Goal: Transaction & Acquisition: Purchase product/service

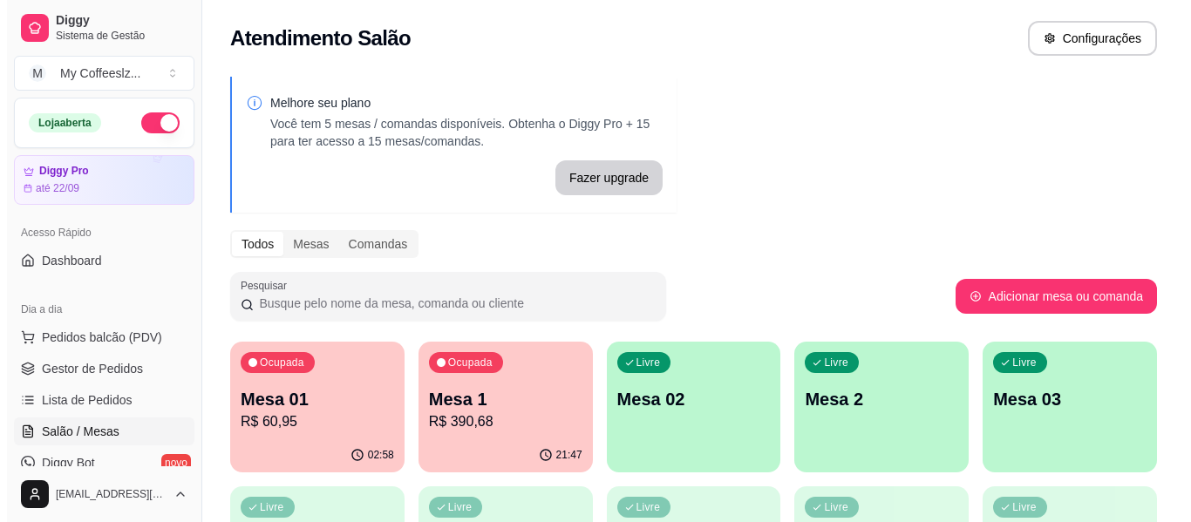
scroll to position [87, 0]
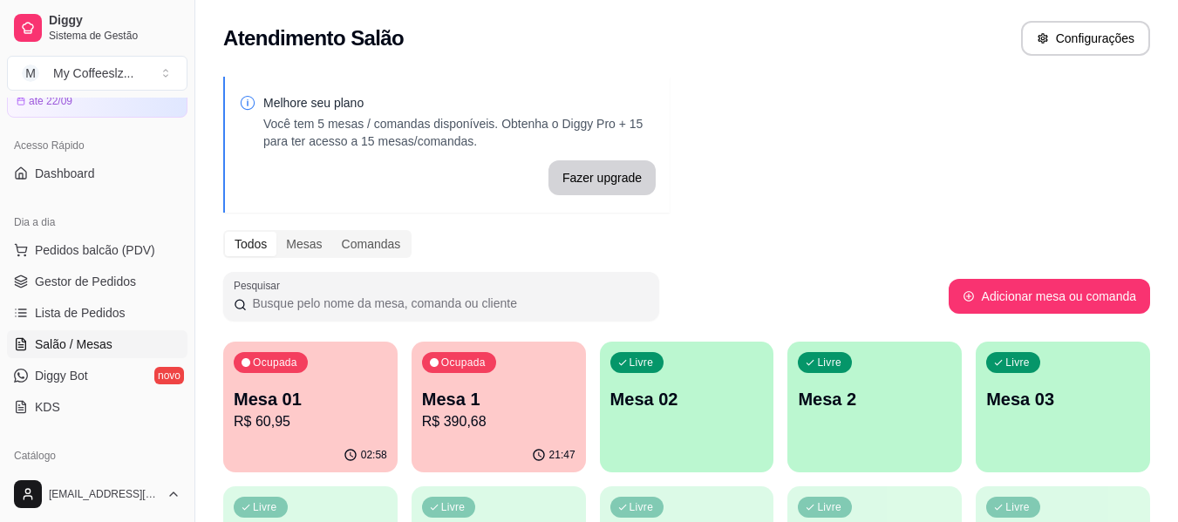
click at [668, 399] on p "Mesa 02" at bounding box center [686, 399] width 153 height 24
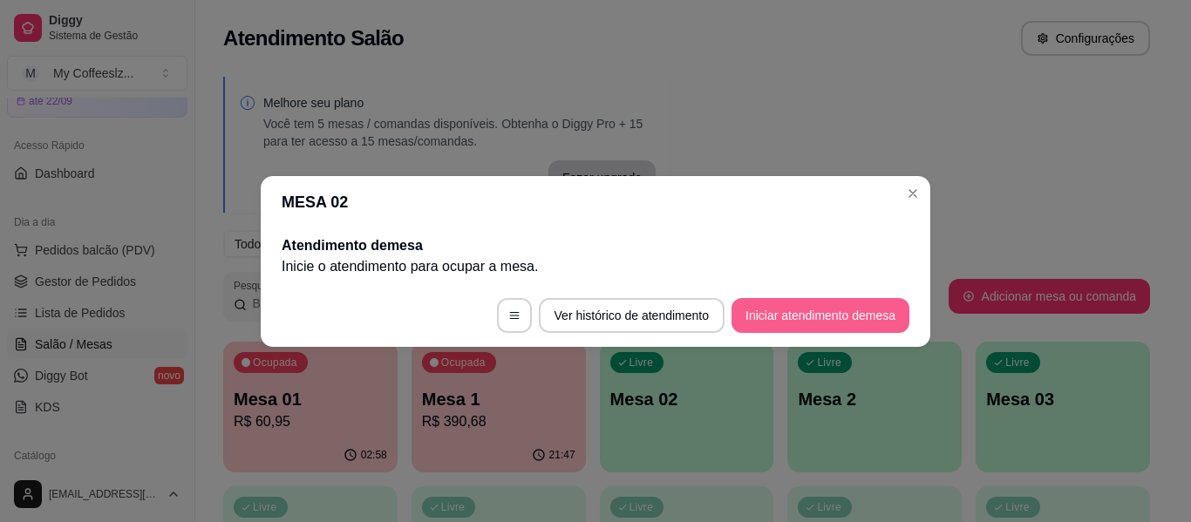
click at [819, 311] on button "Iniciar atendimento de mesa" at bounding box center [820, 315] width 178 height 35
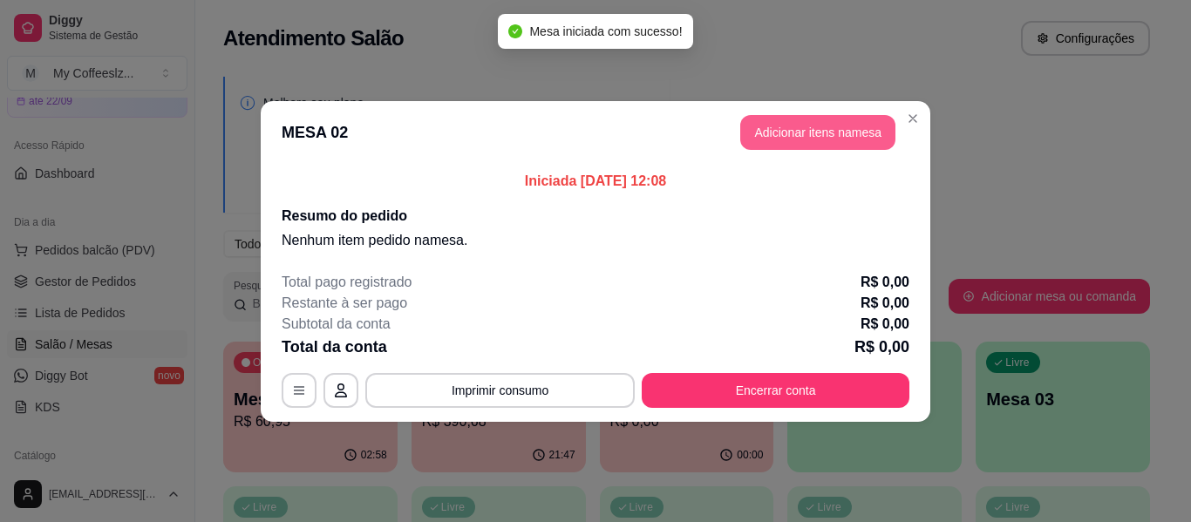
click at [826, 130] on button "Adicionar itens na mesa" at bounding box center [817, 132] width 155 height 35
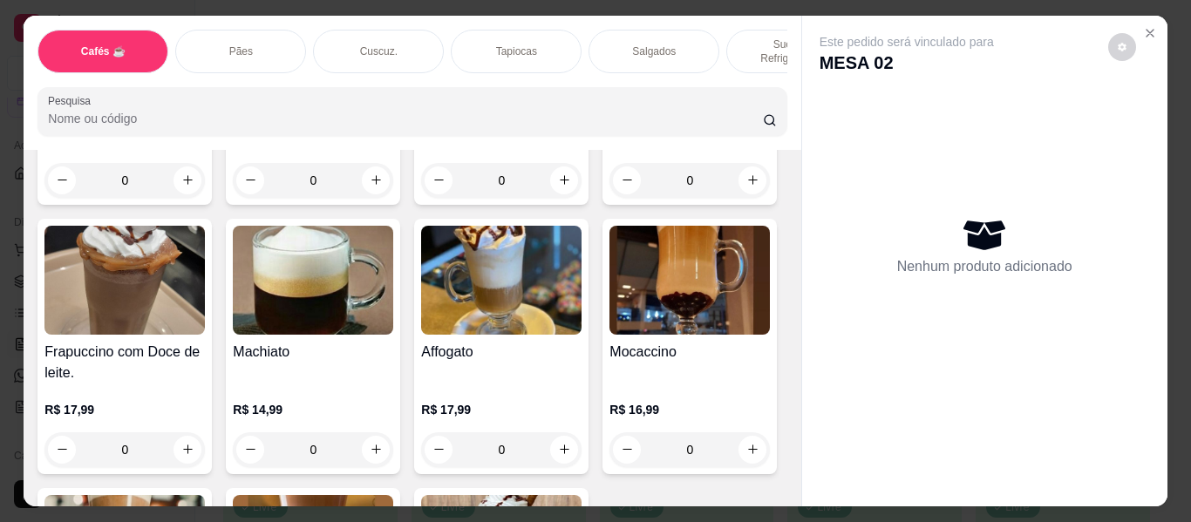
scroll to position [2005, 0]
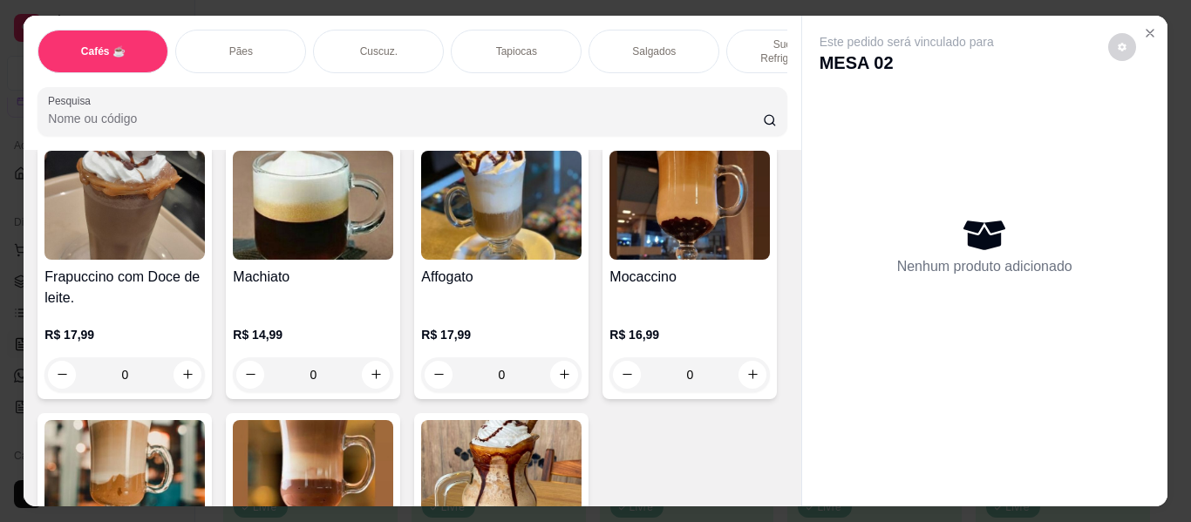
type input "1"
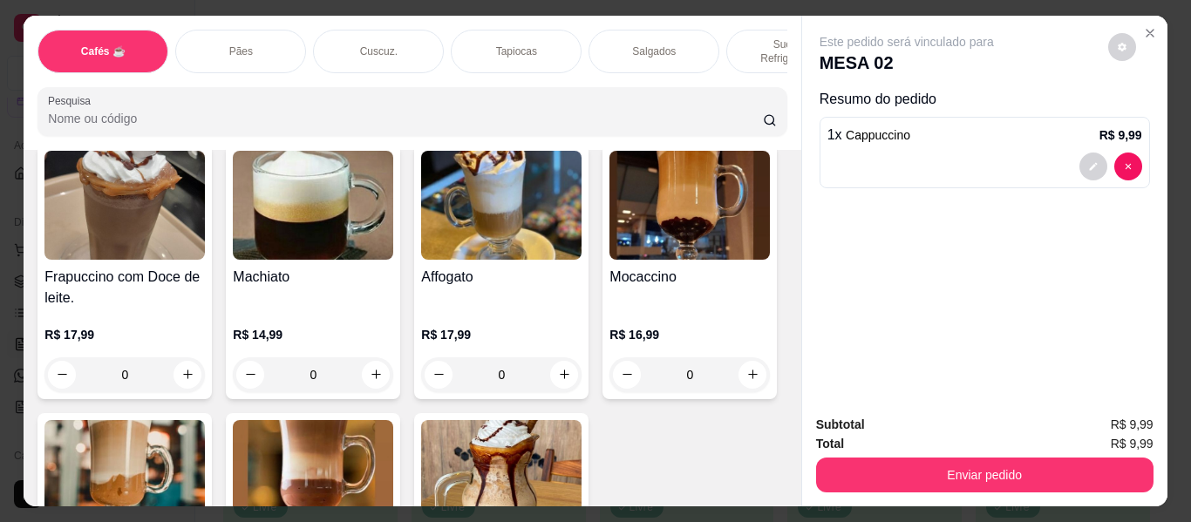
click at [546, 31] on div "Tapiocas" at bounding box center [516, 52] width 131 height 44
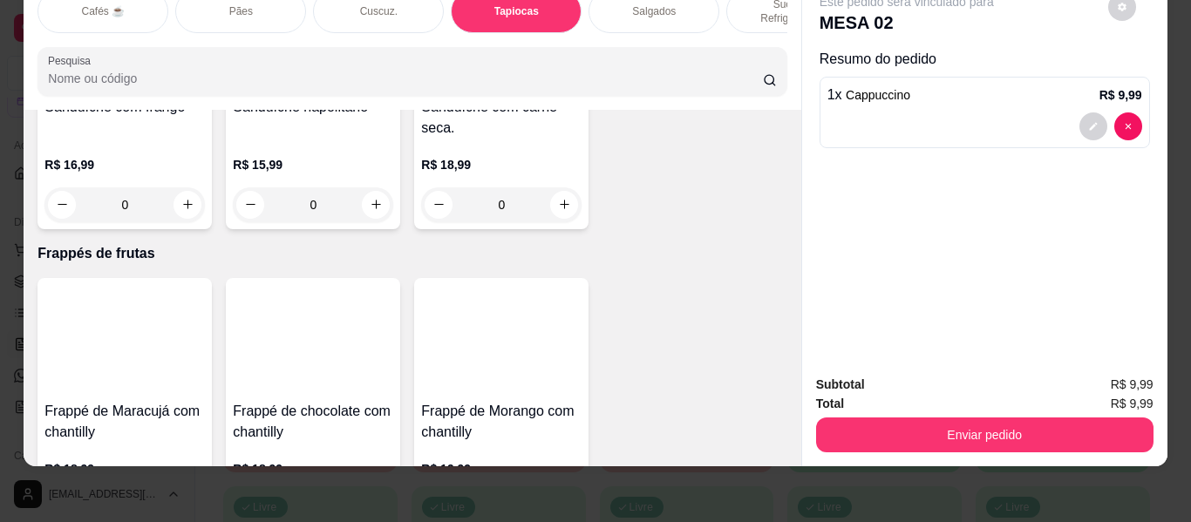
scroll to position [8833, 0]
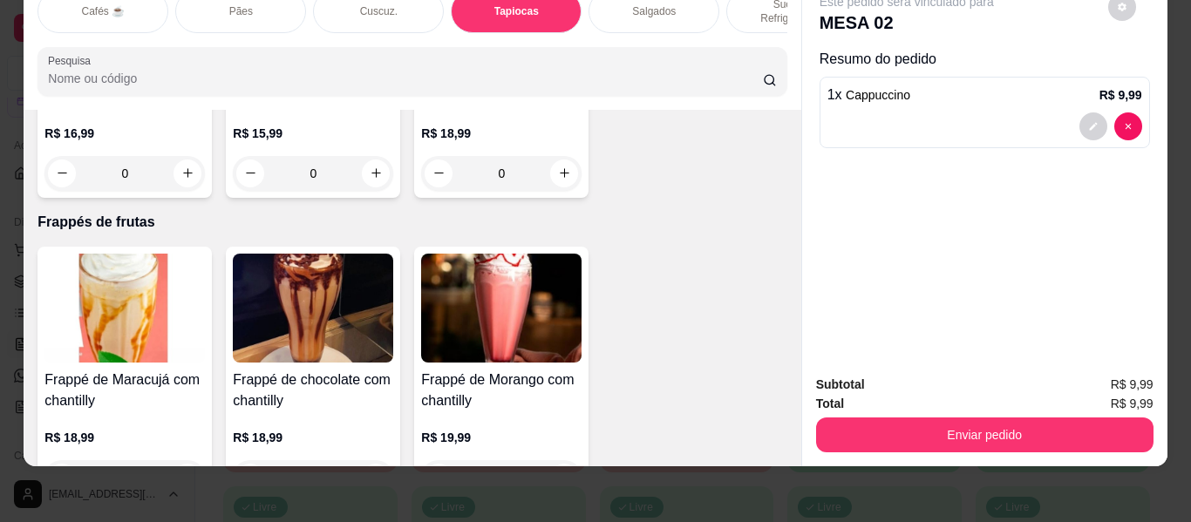
type input "1"
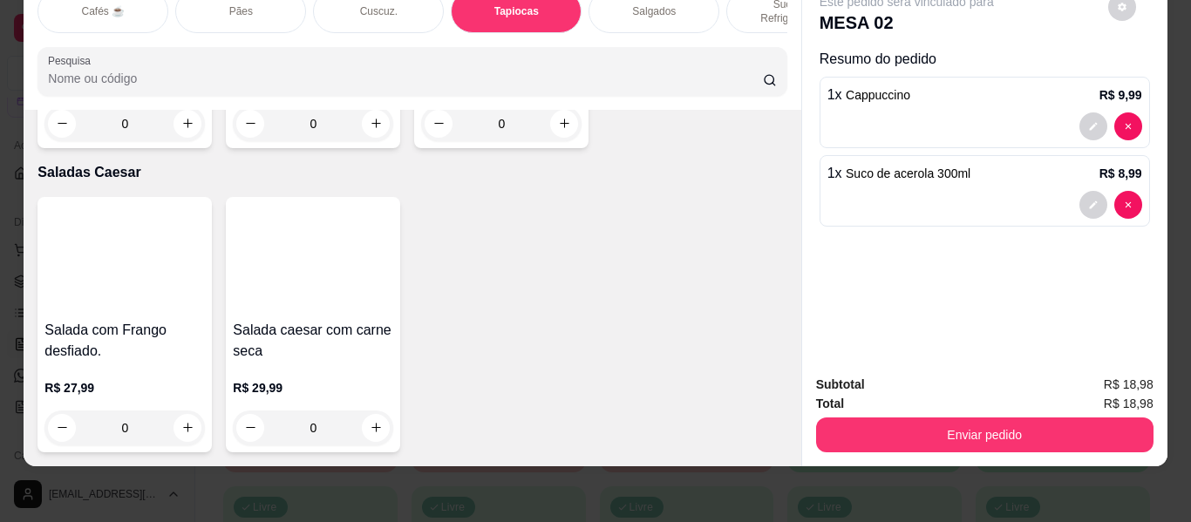
scroll to position [10141, 0]
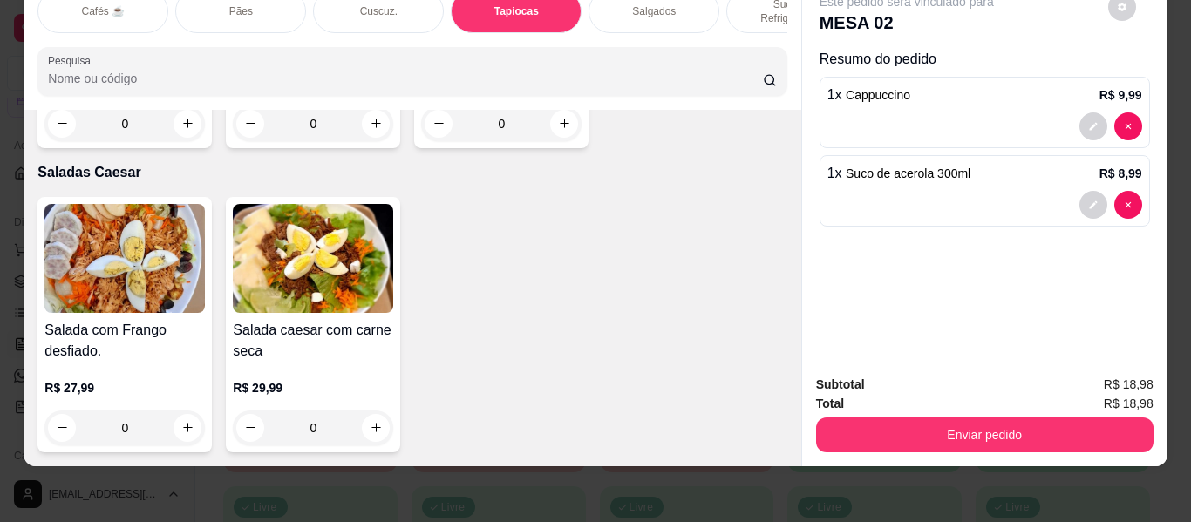
type input "1"
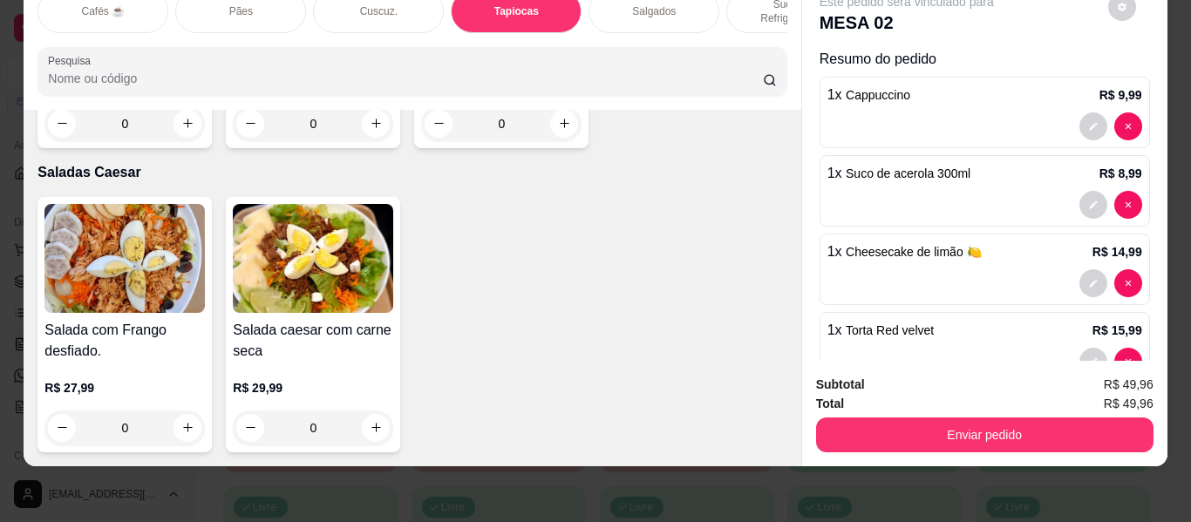
scroll to position [9879, 0]
type input "1"
click at [558, 130] on icon "increase-product-quantity" at bounding box center [564, 123] width 13 height 13
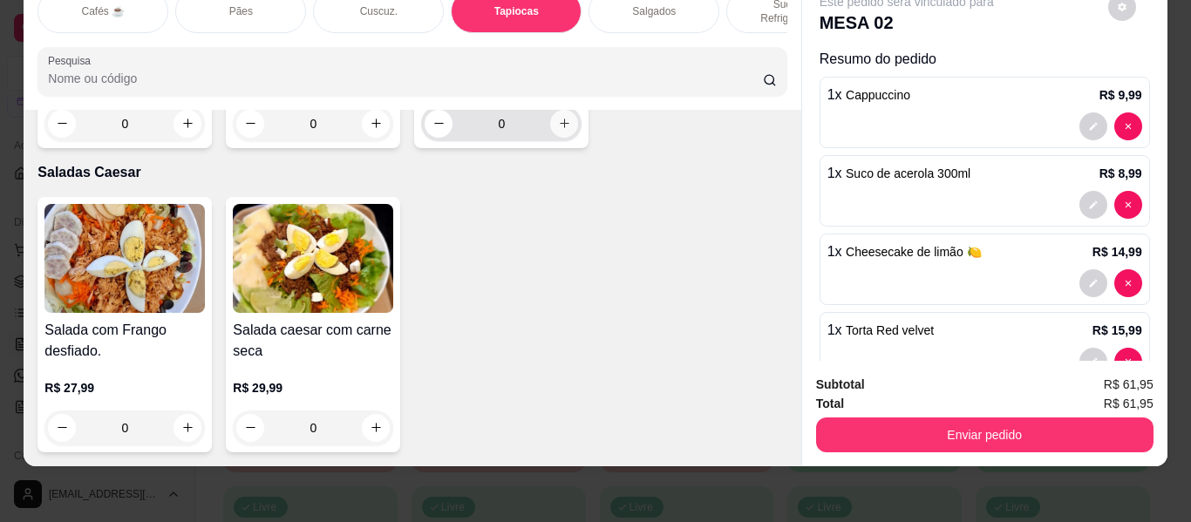
type input "1"
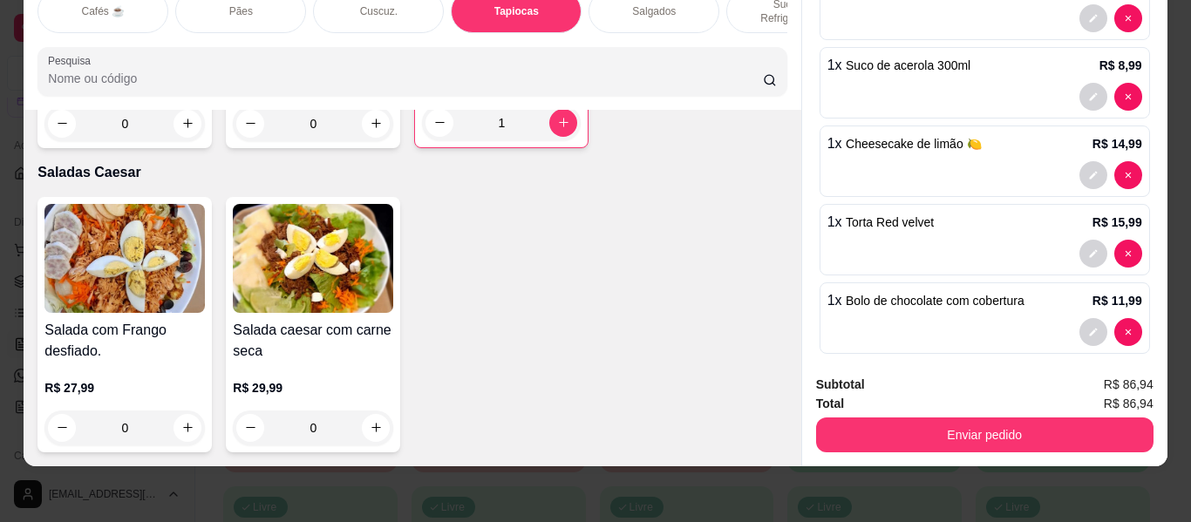
scroll to position [203, 0]
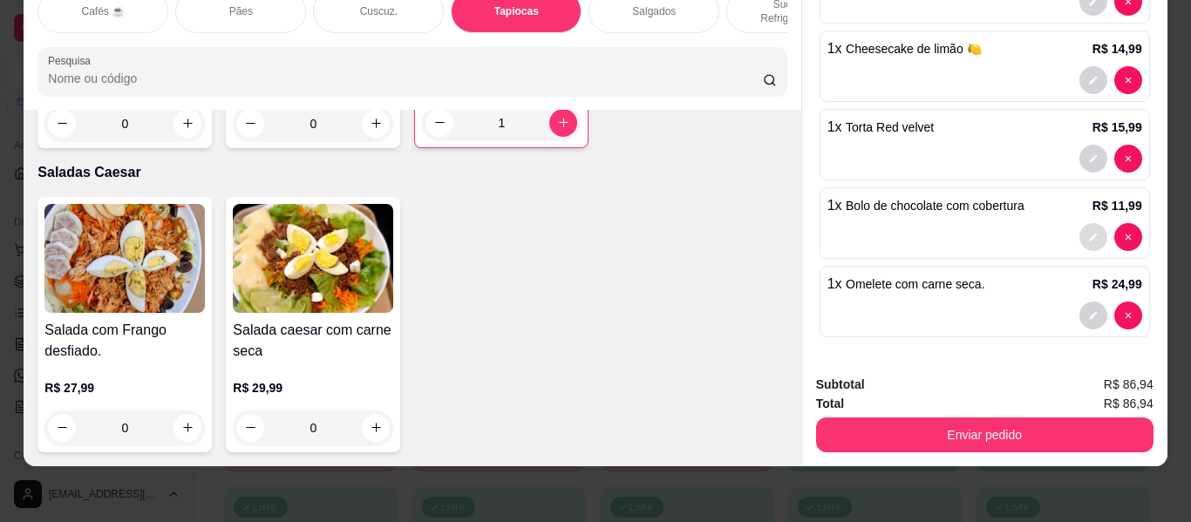
drag, startPoint x: 1070, startPoint y: 212, endPoint x: 692, endPoint y: 209, distance: 378.3
click at [692, 148] on div "Omelete tradicional. R$ 17,99 0 Omelete com recheio de [PERSON_NAME]. R$ 21,99 …" at bounding box center [411, 19] width 749 height 257
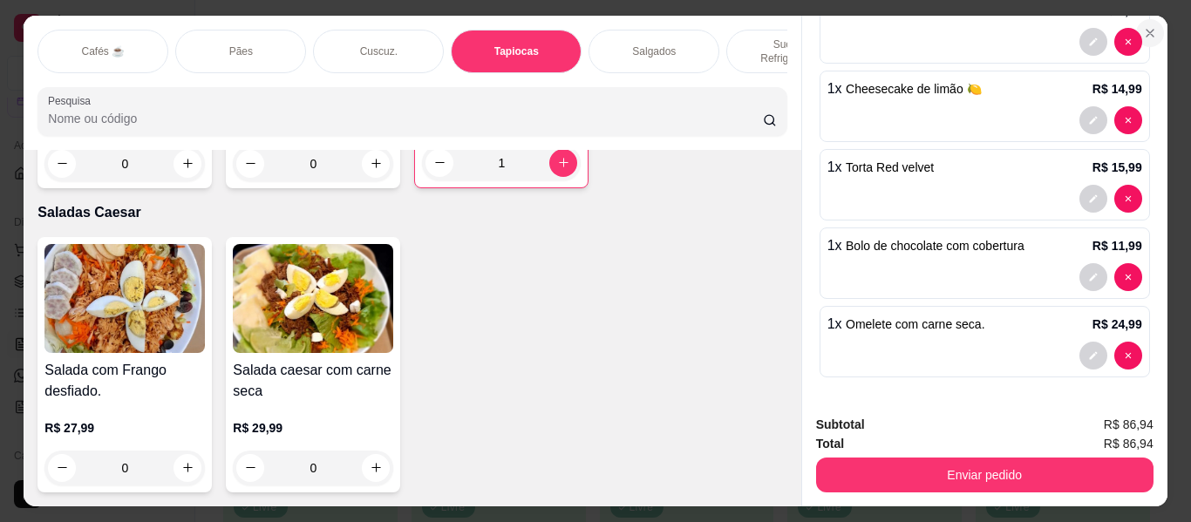
click at [1148, 26] on icon "Close" at bounding box center [1150, 33] width 14 height 14
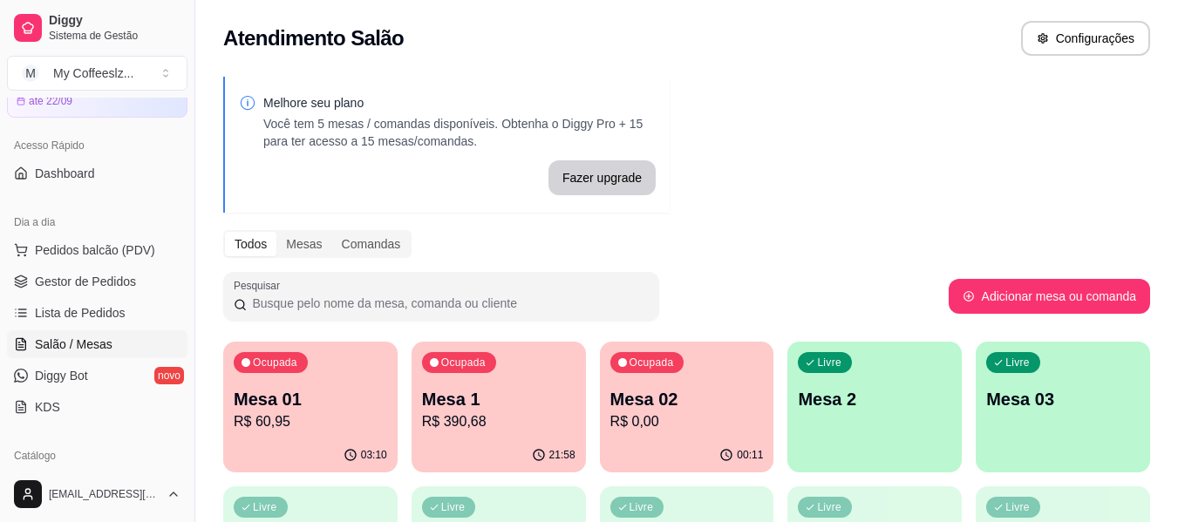
click at [652, 426] on p "R$ 0,00" at bounding box center [686, 421] width 153 height 21
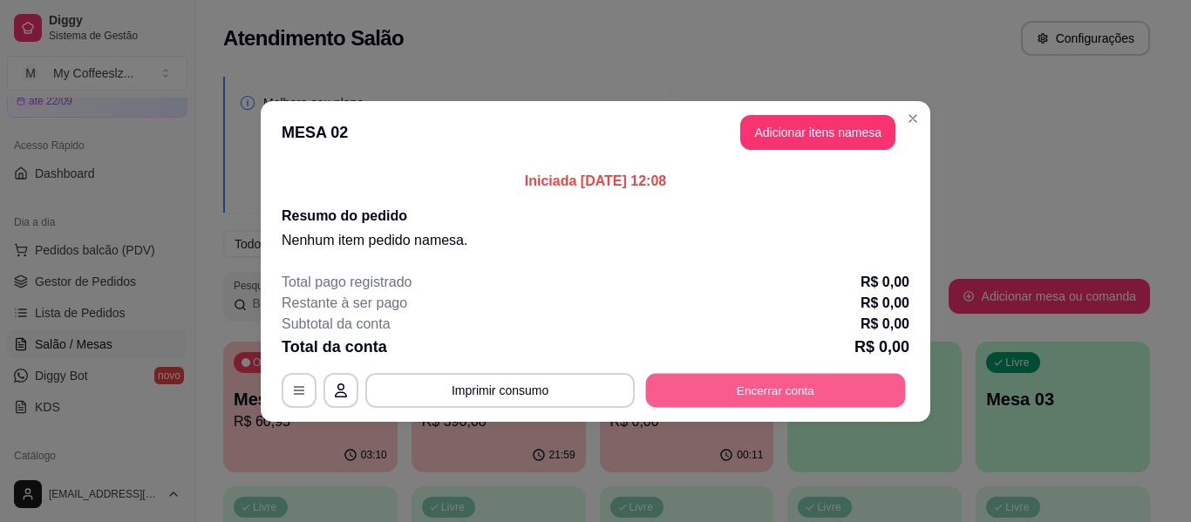
click at [765, 396] on button "Encerrar conta" at bounding box center [776, 390] width 260 height 34
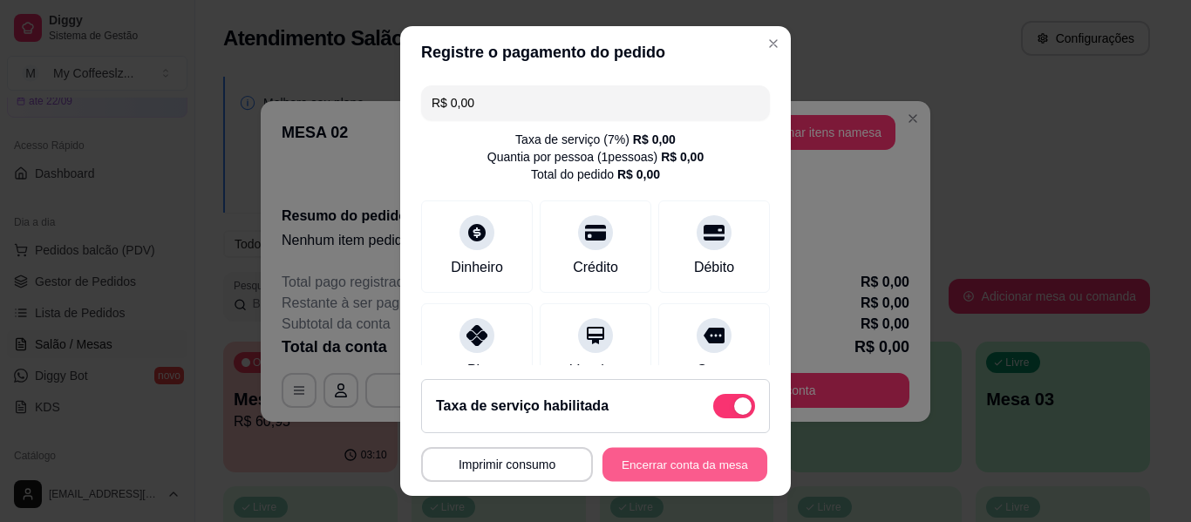
click at [678, 457] on button "Encerrar conta da mesa" at bounding box center [684, 465] width 165 height 34
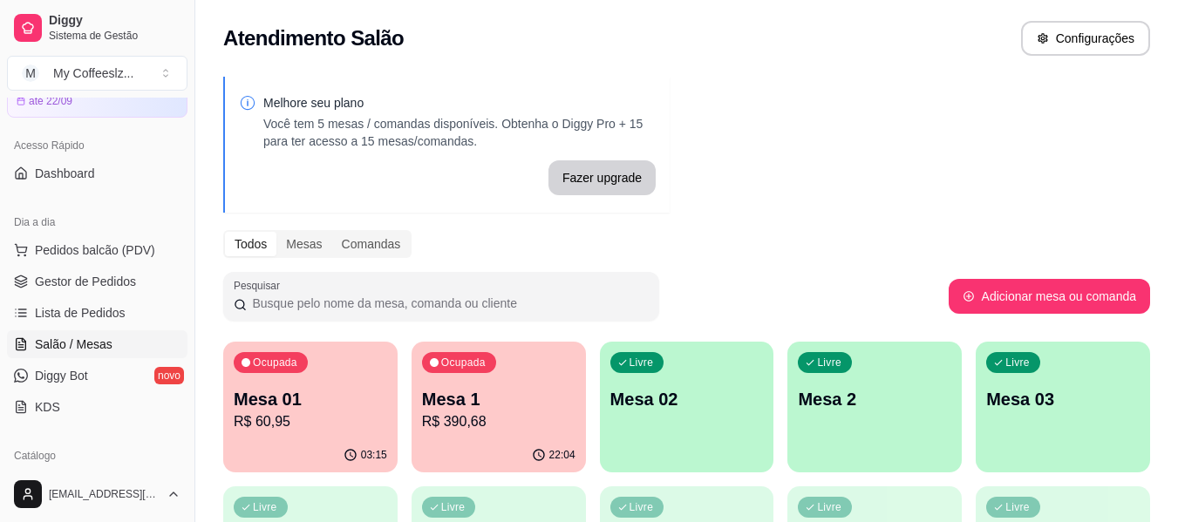
click at [989, 110] on div "Melhore seu plano Você tem 5 mesas / comandas disponíveis. Obtenha o Diggy Pro …" at bounding box center [686, 496] width 982 height 861
click at [801, 149] on div "Melhore seu plano Você tem 5 mesas / comandas disponíveis. Obtenha o Diggy Pro …" at bounding box center [686, 496] width 982 height 861
click at [676, 459] on div "button" at bounding box center [687, 462] width 174 height 21
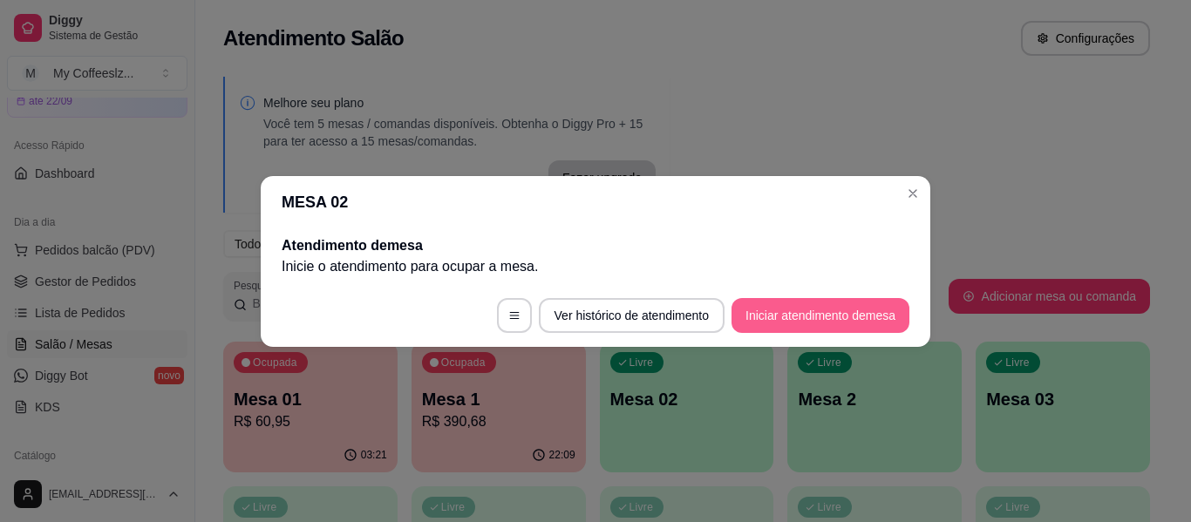
click at [796, 319] on button "Iniciar atendimento de mesa" at bounding box center [820, 315] width 178 height 35
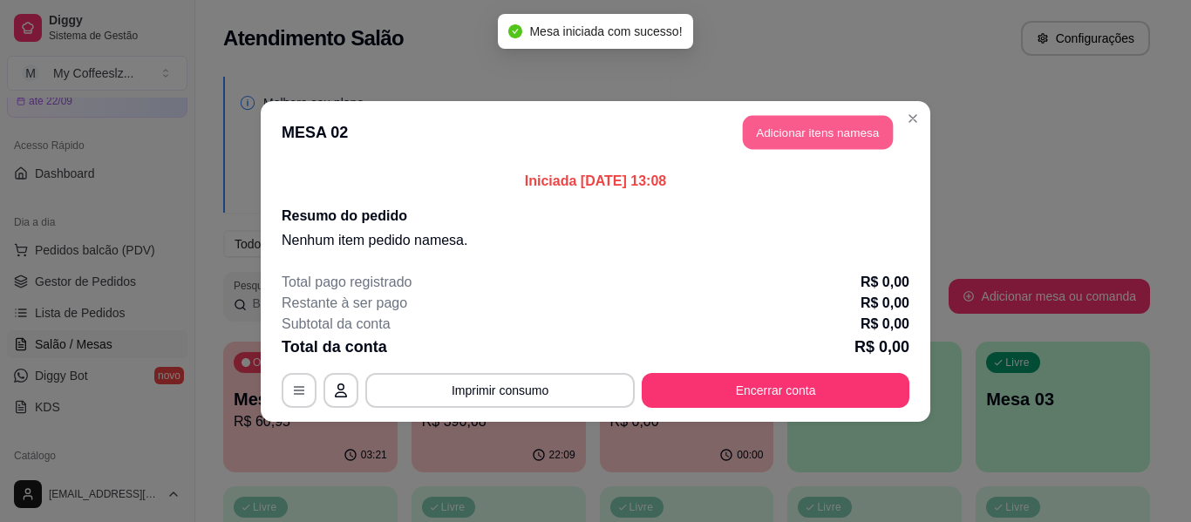
click at [787, 128] on button "Adicionar itens na mesa" at bounding box center [818, 132] width 150 height 34
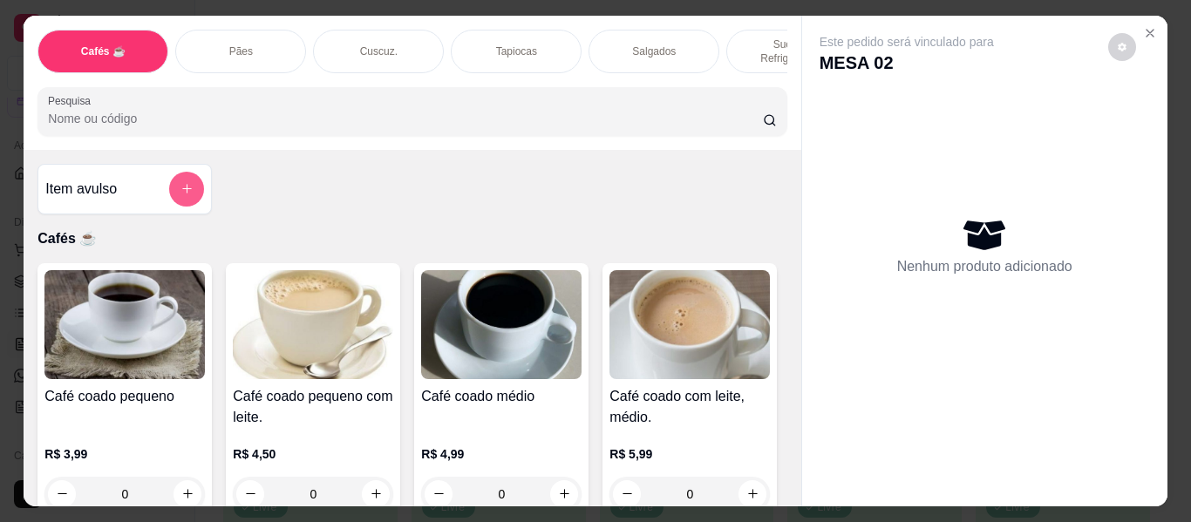
click at [180, 182] on icon "add-separate-item" at bounding box center [186, 188] width 13 height 13
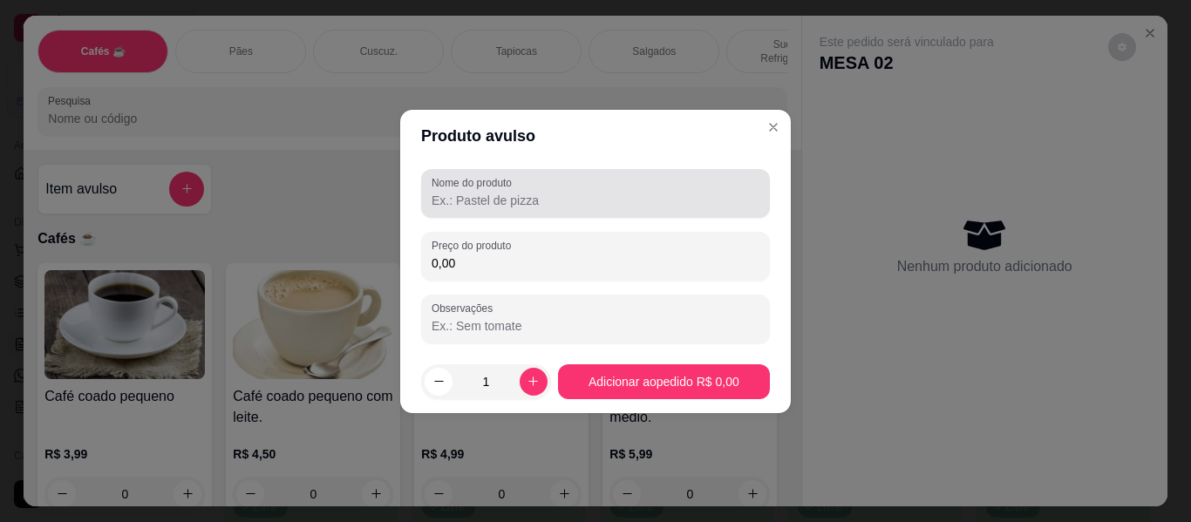
click at [656, 187] on div at bounding box center [596, 193] width 328 height 35
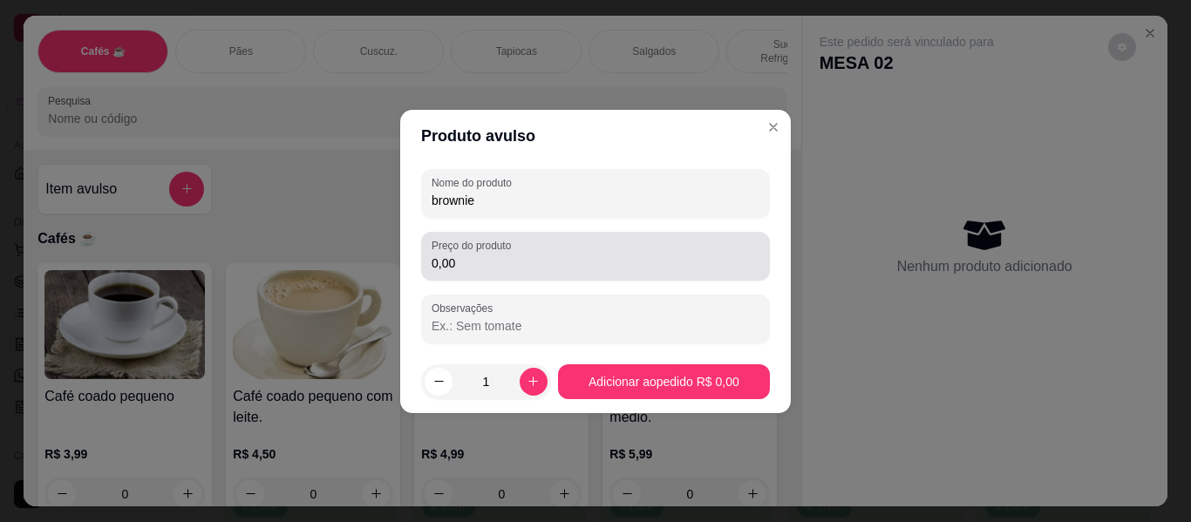
type input "brownie"
click at [481, 266] on input "0,00" at bounding box center [596, 263] width 328 height 17
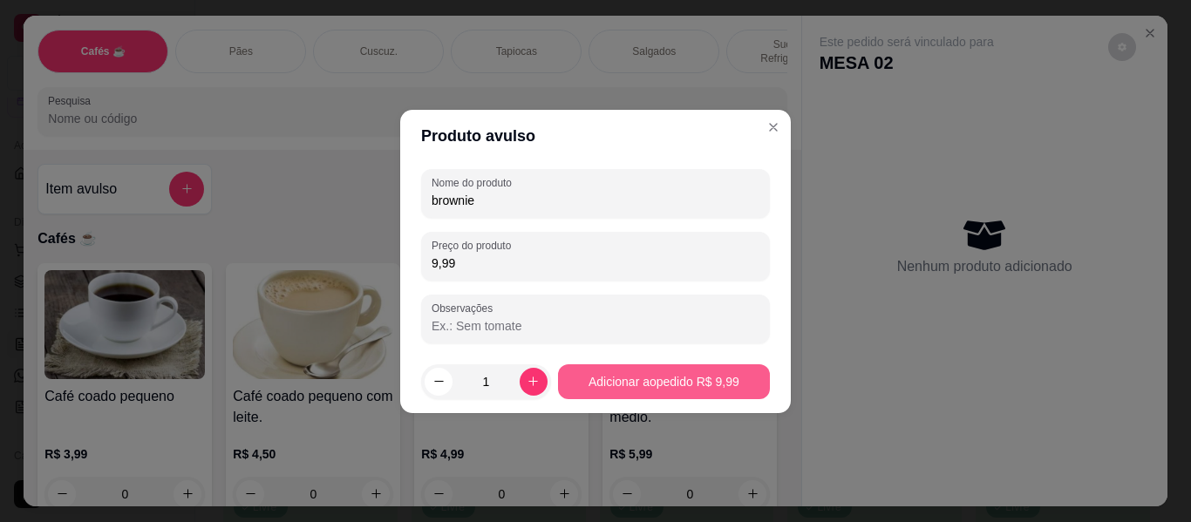
type input "9,99"
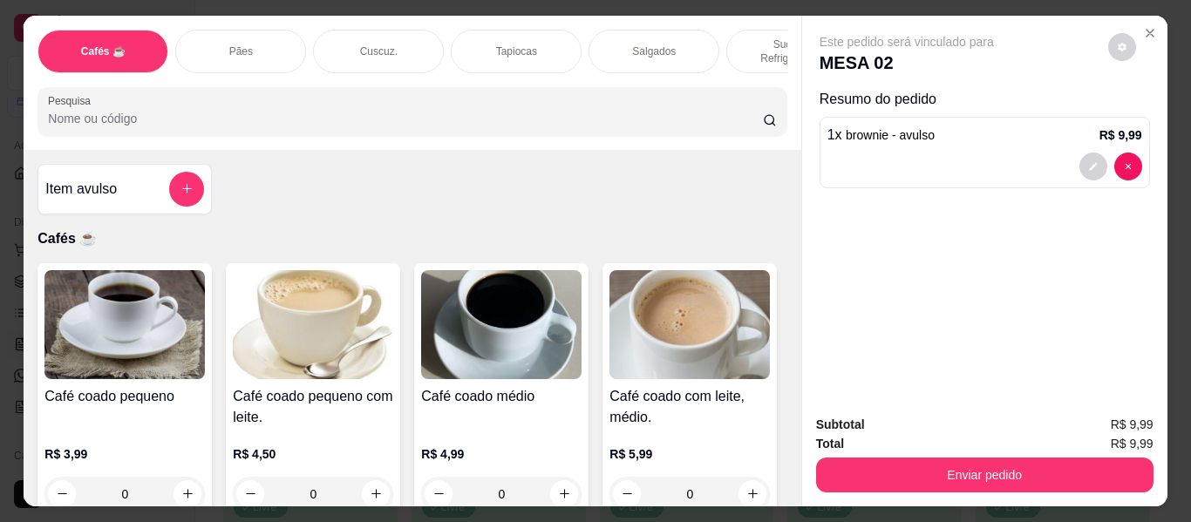
click at [667, 30] on div "Salgados" at bounding box center [653, 52] width 131 height 44
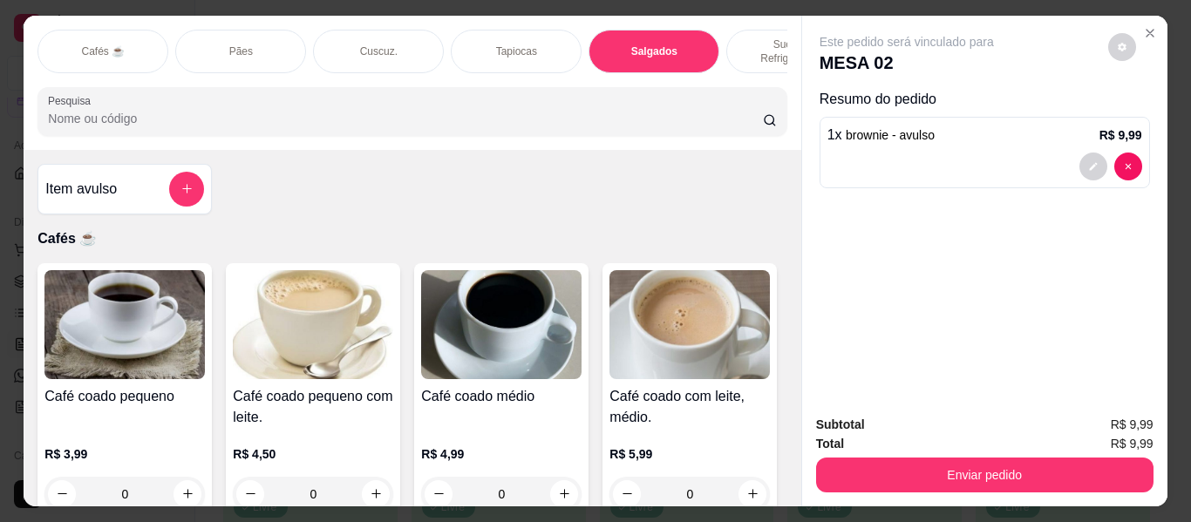
scroll to position [47, 0]
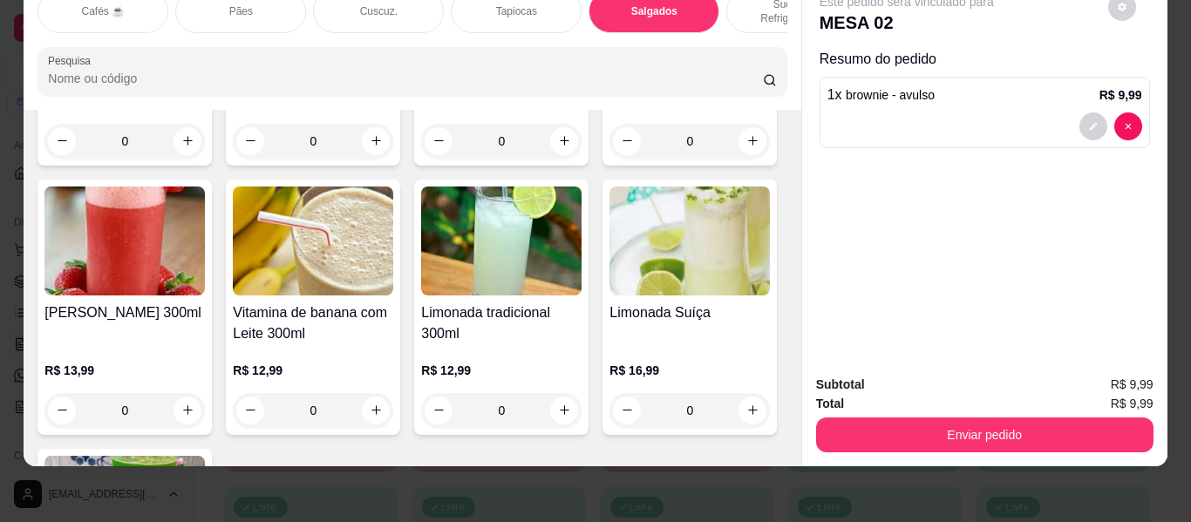
type input "0"
drag, startPoint x: 798, startPoint y: 301, endPoint x: 777, endPoint y: 3, distance: 298.0
click at [777, 3] on div "Cafés ☕ Pães Cuscuz. Tapiocas Salgados Sucos e Refrigerantes Bolos e Tortas San…" at bounding box center [595, 221] width 1143 height 491
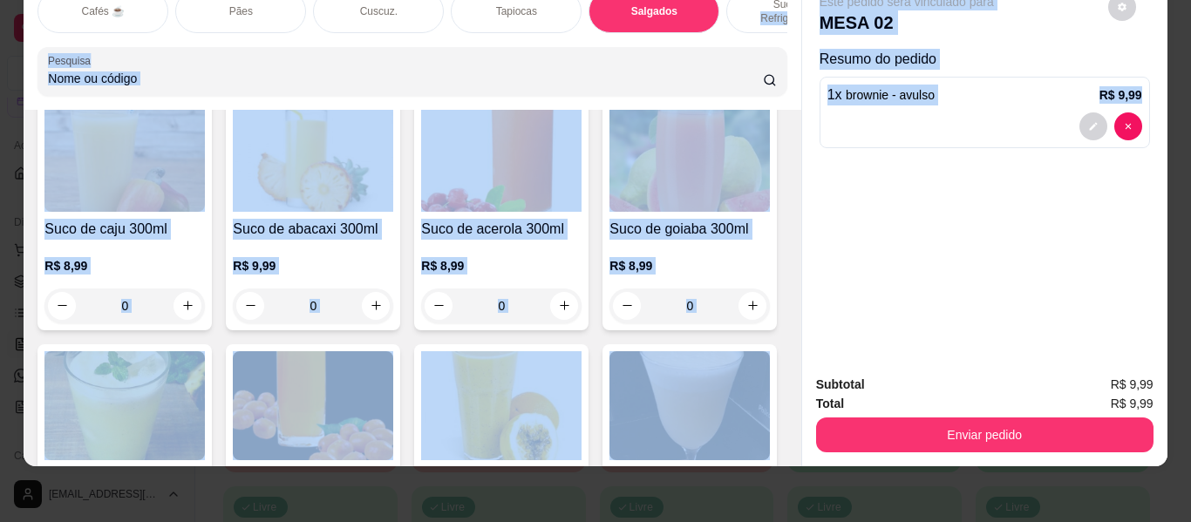
scroll to position [0, 0]
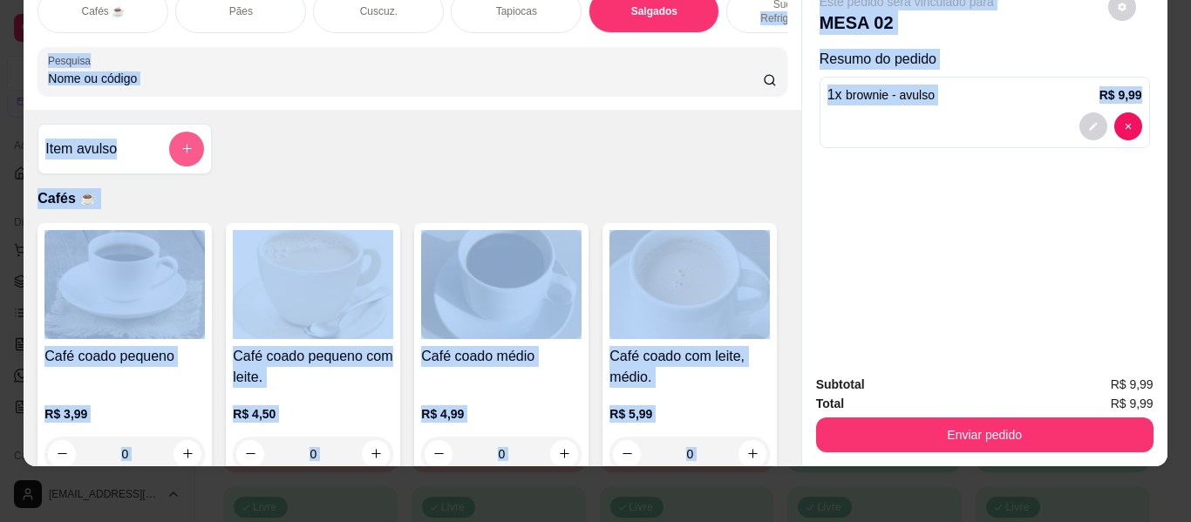
click at [185, 142] on icon "add-separate-item" at bounding box center [186, 148] width 13 height 13
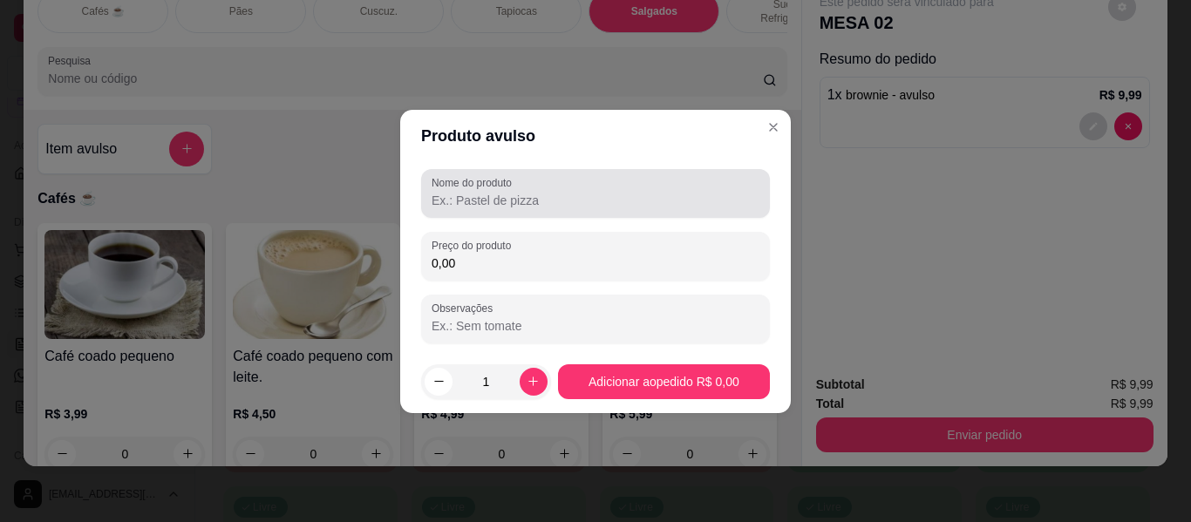
click at [514, 186] on label "Nome do produto" at bounding box center [475, 182] width 86 height 15
click at [514, 192] on input "Nome do produto" at bounding box center [596, 200] width 328 height 17
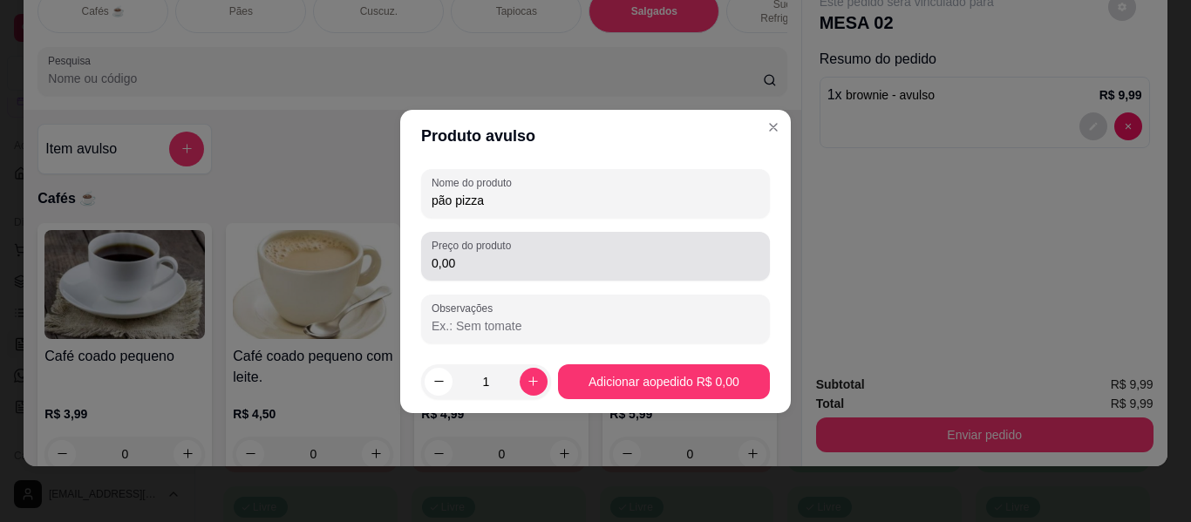
type input "pão pizza"
click at [547, 253] on div "0,00" at bounding box center [596, 256] width 328 height 35
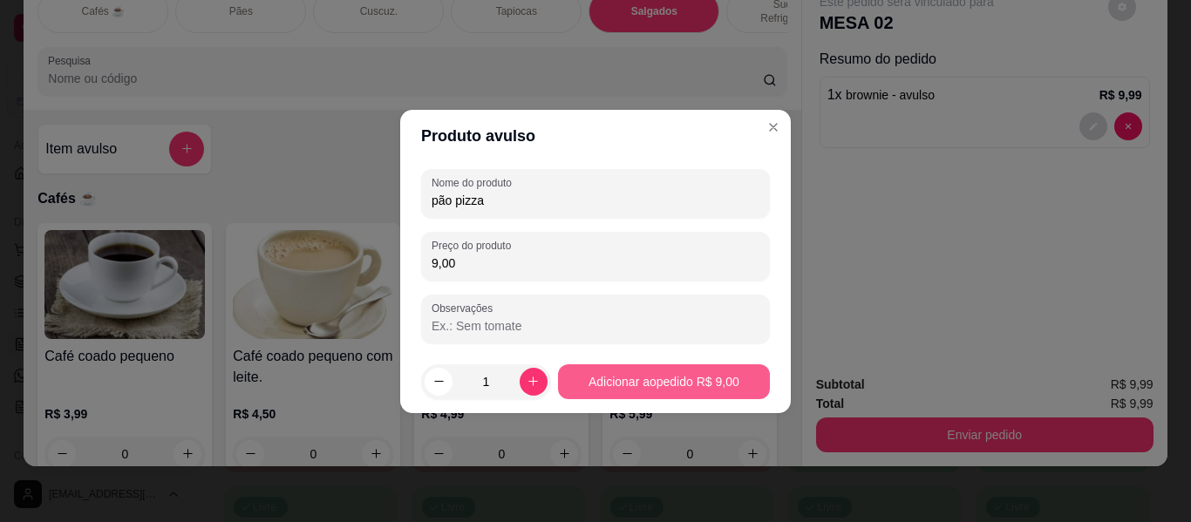
type input "9,00"
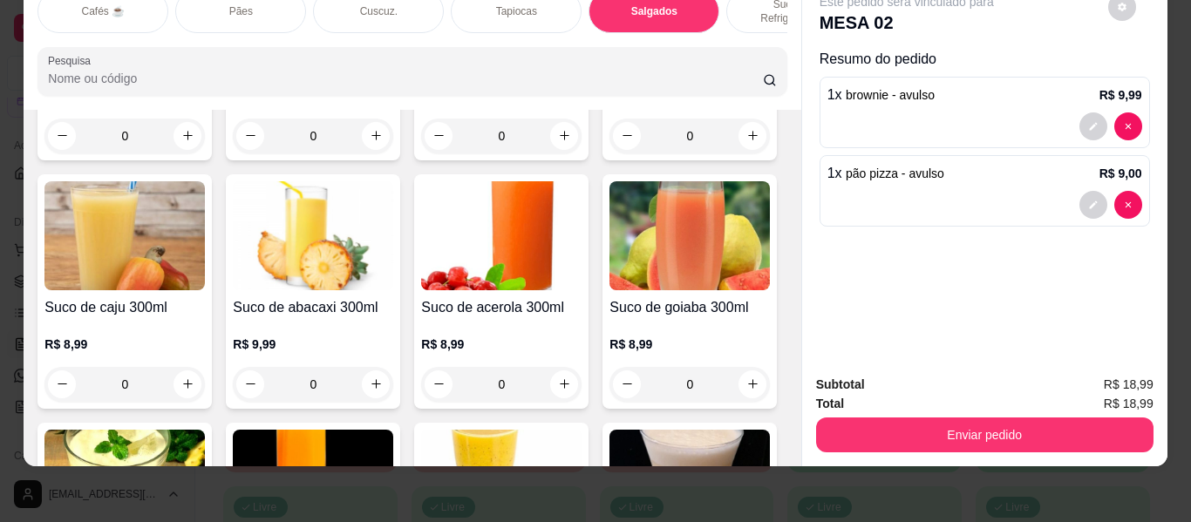
scroll to position [6668, 0]
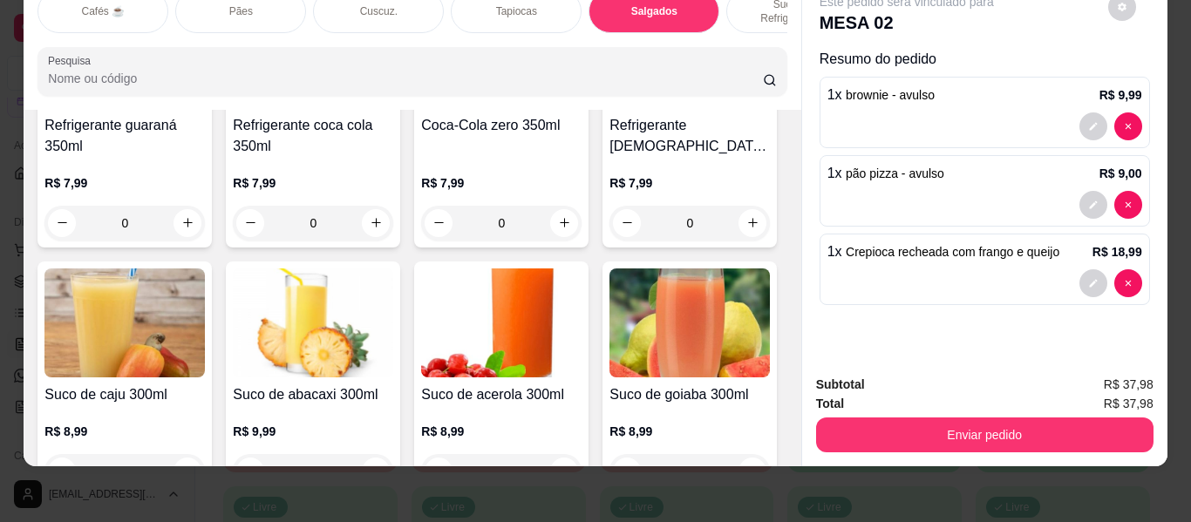
scroll to position [6582, 0]
type input "2"
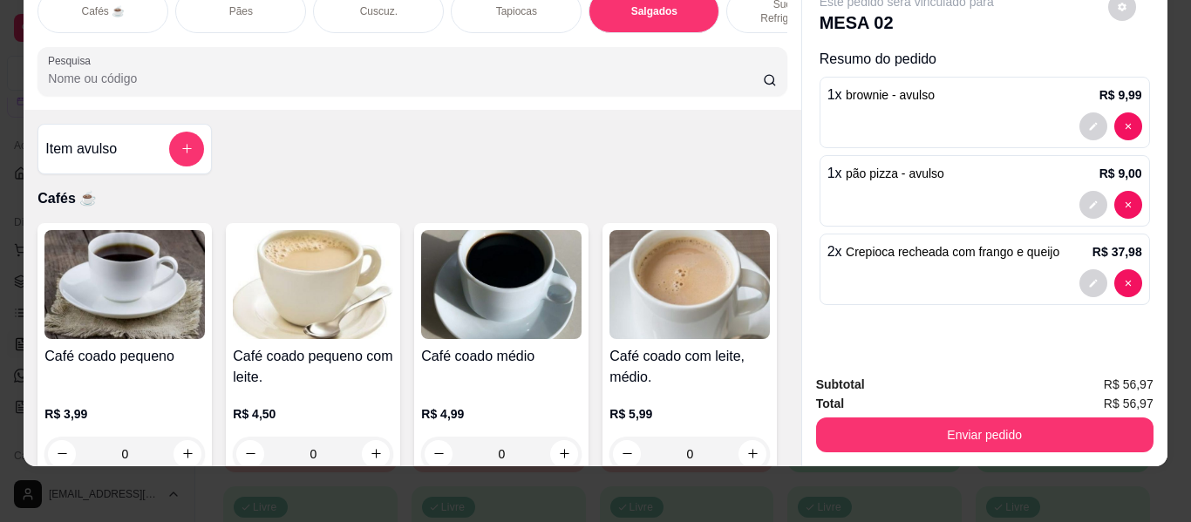
click at [789, 34] on div "Cafés ☕ Pães Cuscuz. Tapiocas Salgados Sucos e Refrigerantes Bolos e Tortas San…" at bounding box center [412, 43] width 777 height 134
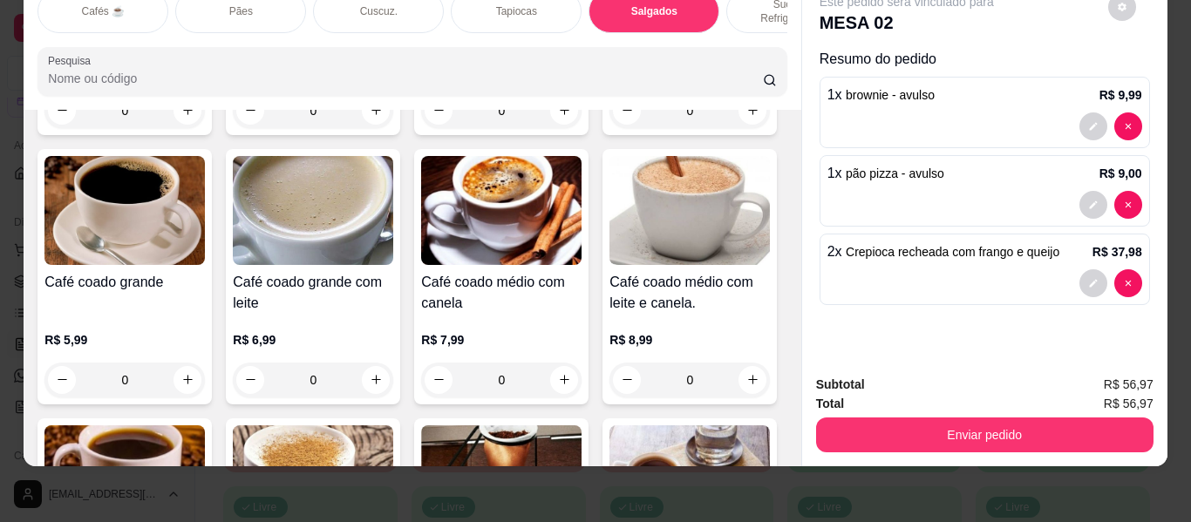
scroll to position [349, 0]
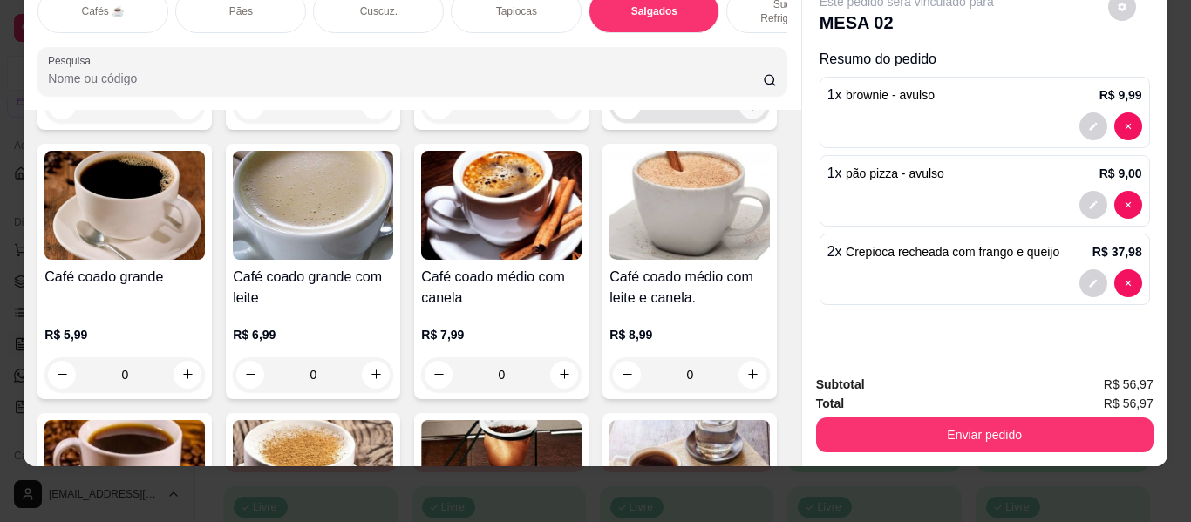
click at [746, 112] on icon "increase-product-quantity" at bounding box center [752, 105] width 13 height 13
type input "1"
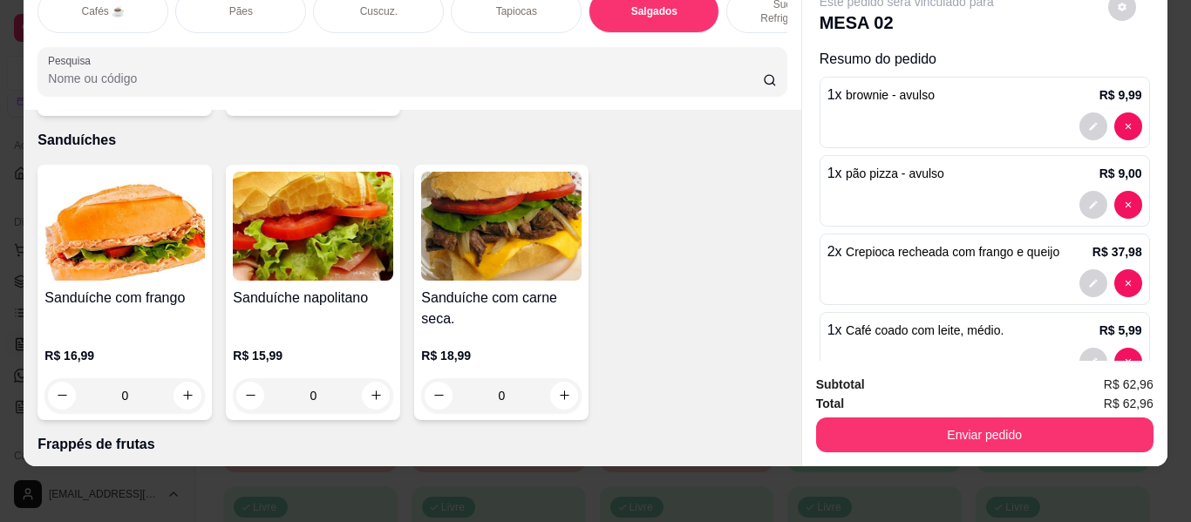
scroll to position [8630, 0]
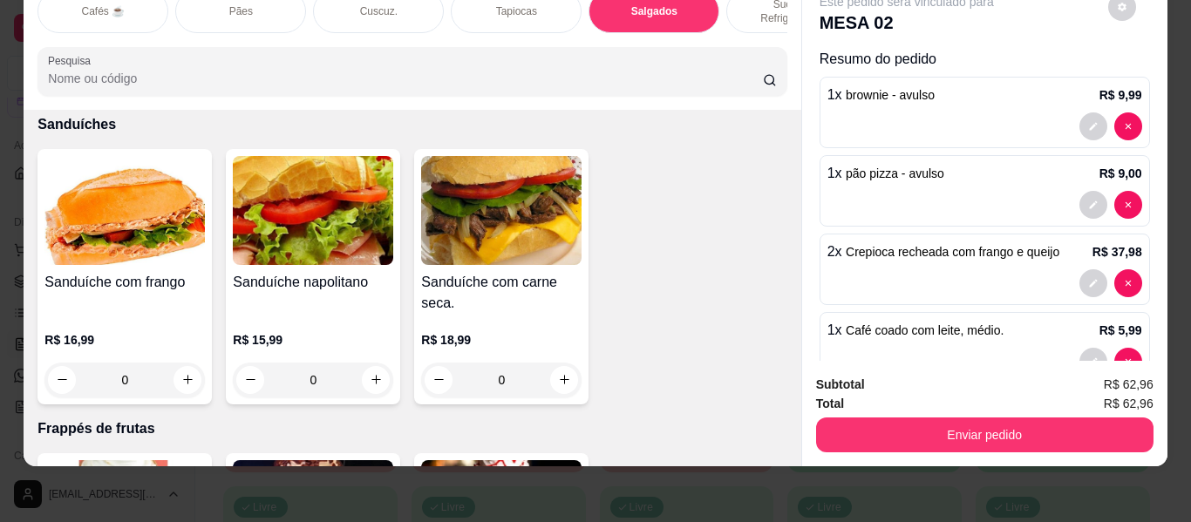
drag, startPoint x: 624, startPoint y: 218, endPoint x: 594, endPoint y: 247, distance: 41.9
type input "1"
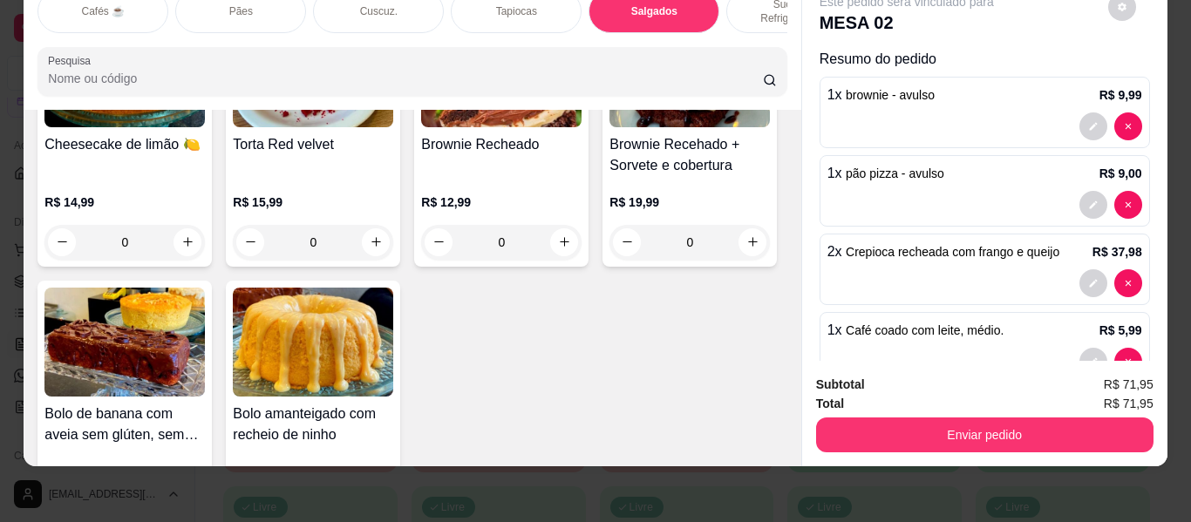
scroll to position [7758, 0]
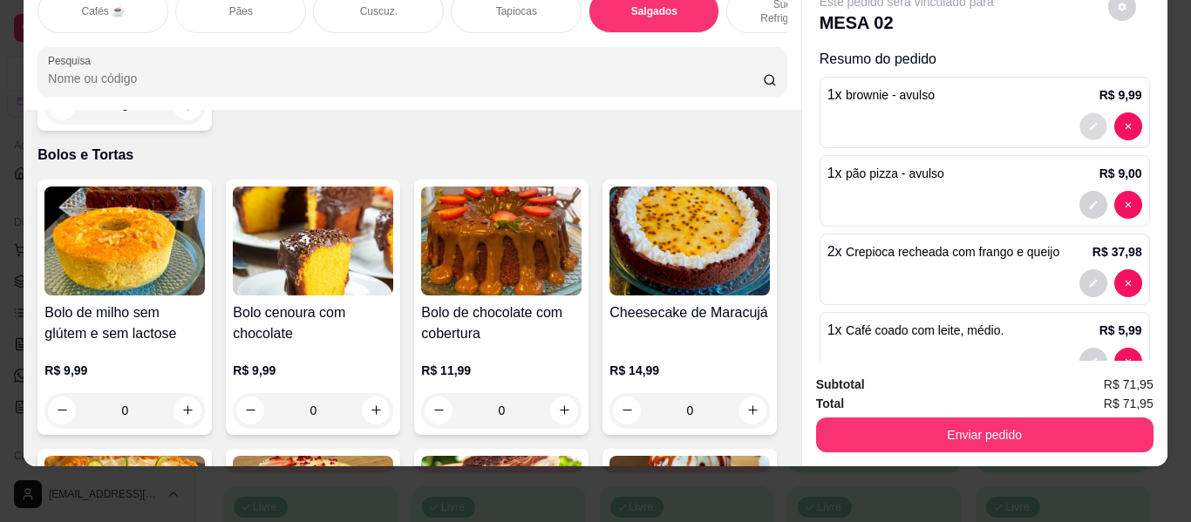
click at [1088, 121] on icon "decrease-product-quantity" at bounding box center [1093, 126] width 10 height 10
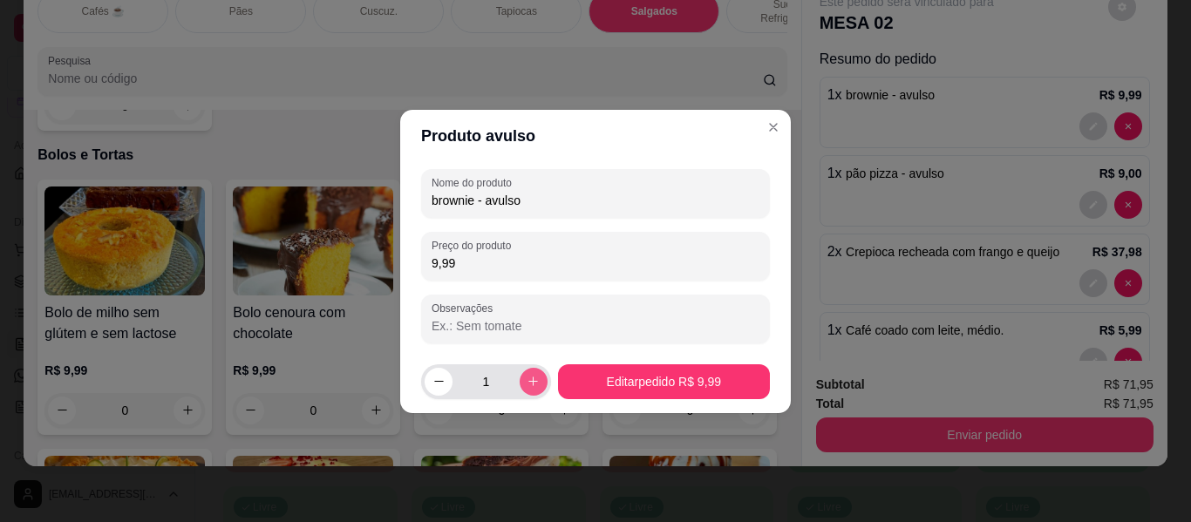
click at [527, 377] on icon "increase-product-quantity" at bounding box center [533, 381] width 13 height 13
type input "2"
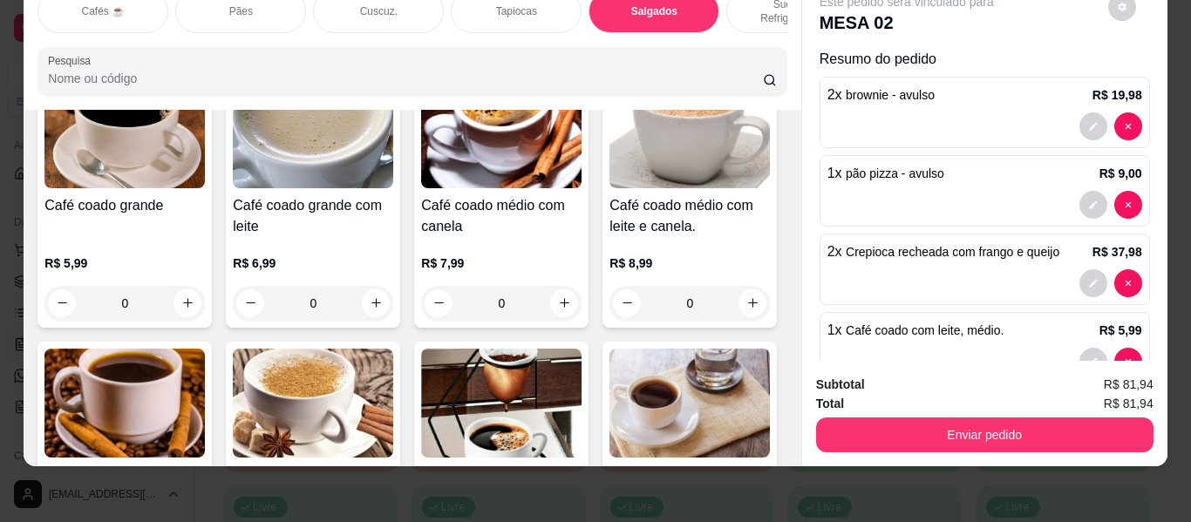
scroll to position [436, 0]
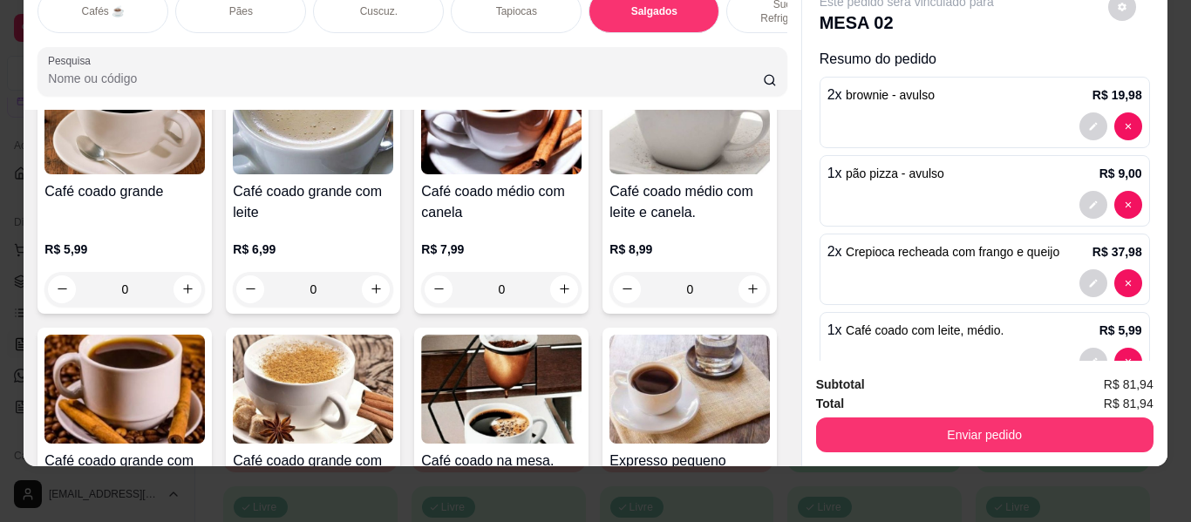
click at [745, 26] on icon "increase-product-quantity" at bounding box center [751, 19] width 13 height 13
type input "2"
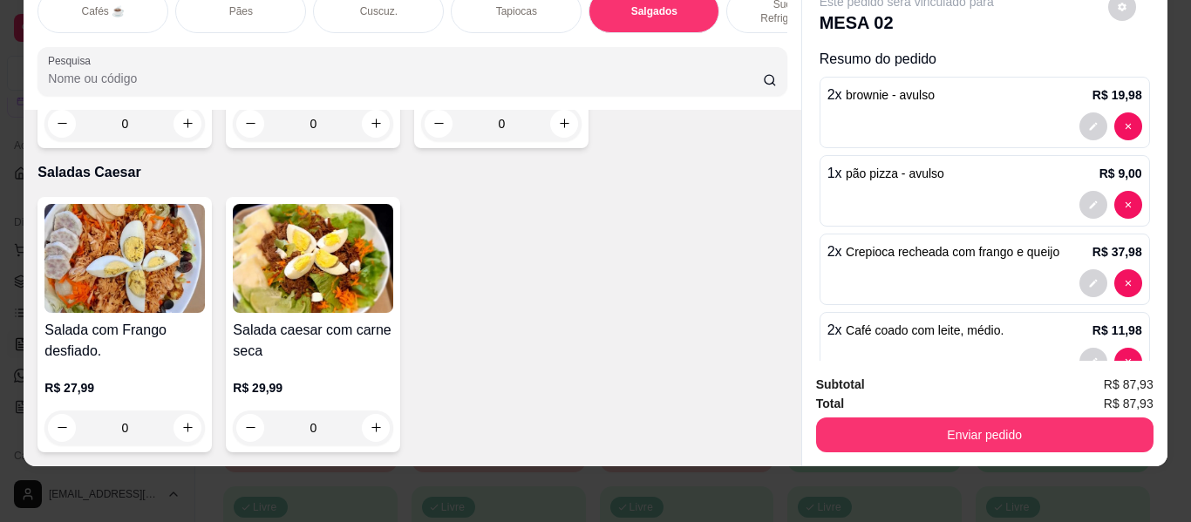
scroll to position [12140, 0]
click at [181, 414] on button "increase-product-quantity" at bounding box center [187, 428] width 28 height 28
type input "1"
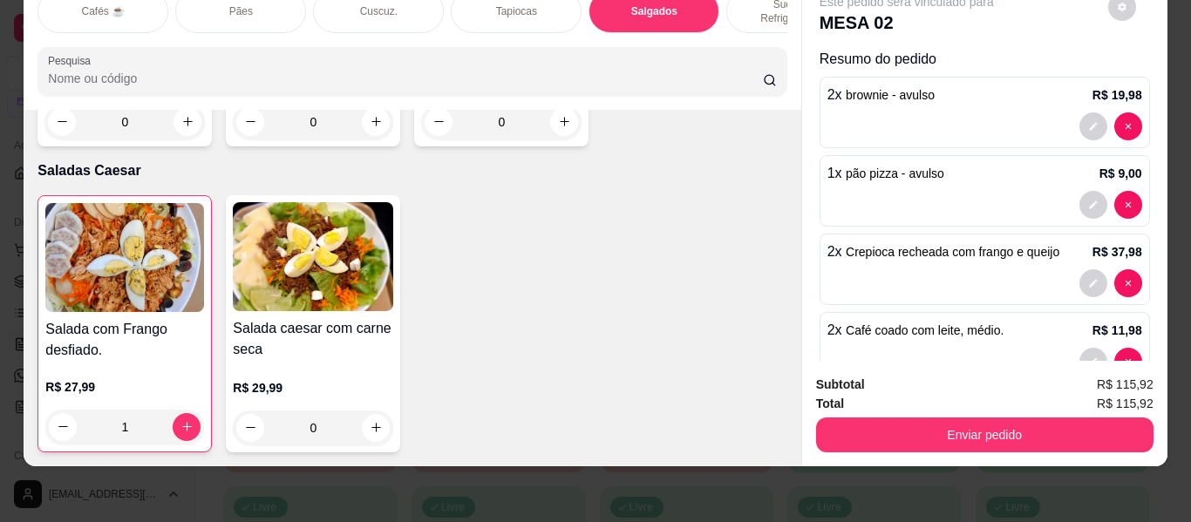
click at [656, 362] on div "Salada com Frango desfiado. R$ 27,99 1 Salada caesar com carne seca R$ 29,99 0" at bounding box center [411, 323] width 749 height 257
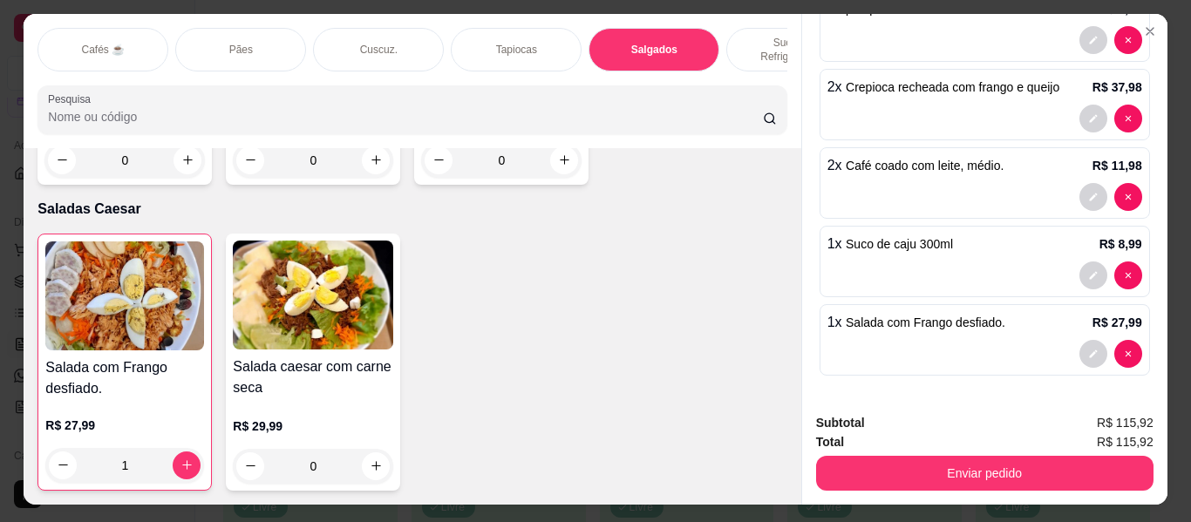
scroll to position [0, 0]
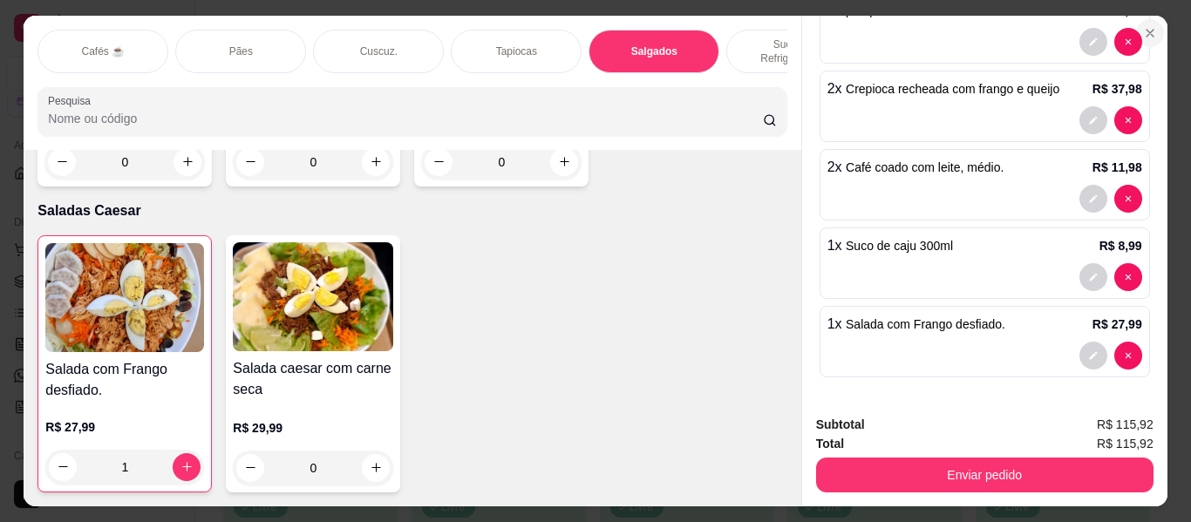
click at [1142, 19] on button "Close" at bounding box center [1150, 33] width 28 height 28
